Goal: Information Seeking & Learning: Learn about a topic

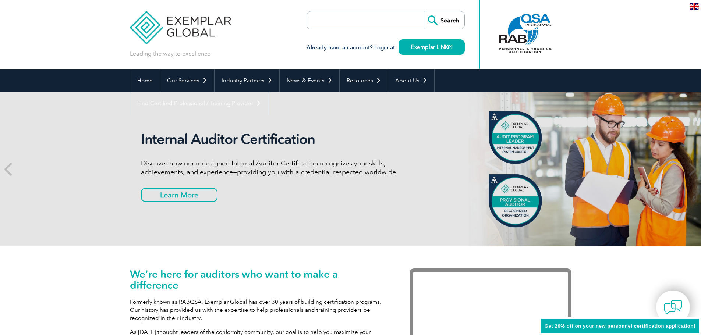
click at [365, 23] on input "search" at bounding box center [348, 20] width 77 height 18
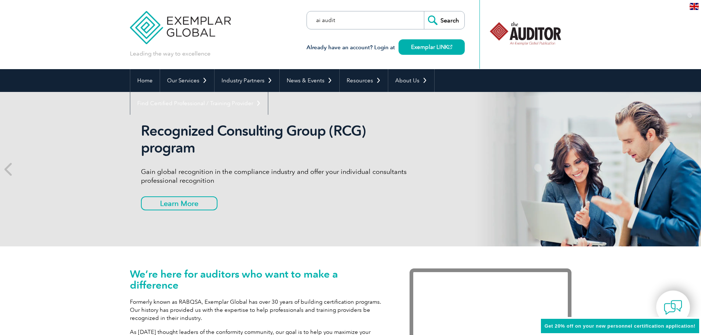
type input "ai audit"
click at [424, 11] on input "Search" at bounding box center [444, 20] width 40 height 18
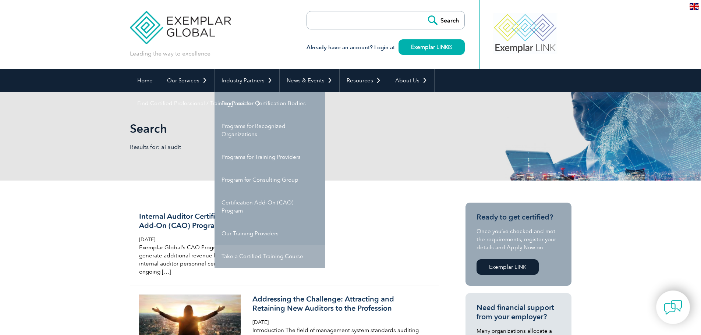
click at [257, 252] on link "Take a Certified Training Course" at bounding box center [269, 256] width 110 height 23
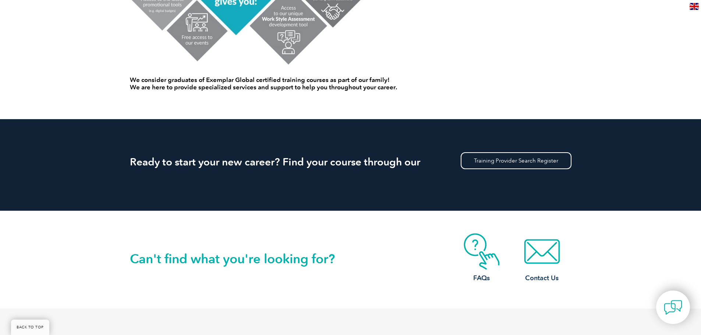
scroll to position [579, 0]
